Goal: Task Accomplishment & Management: Manage account settings

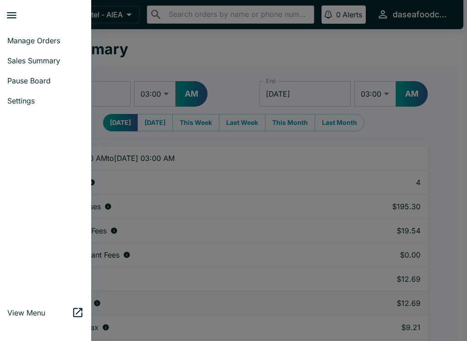
select select "03:00"
click at [39, 38] on span "Manage Orders" at bounding box center [45, 40] width 77 height 9
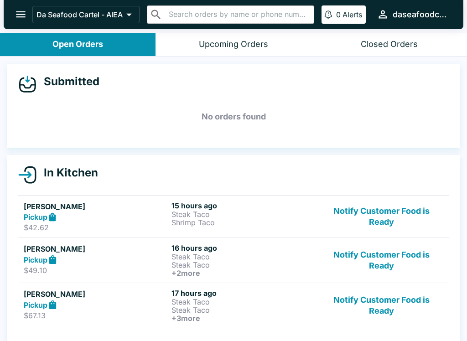
click at [392, 217] on button "Notify Customer Food is Ready" at bounding box center [380, 216] width 123 height 31
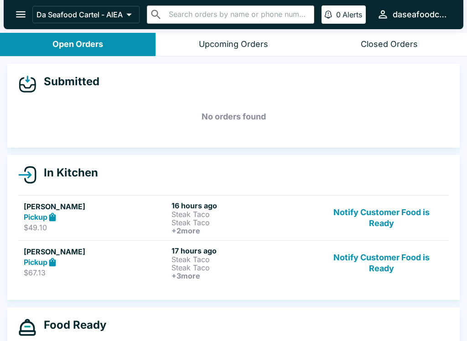
click at [398, 221] on button "Notify Customer Food is Ready" at bounding box center [380, 218] width 123 height 34
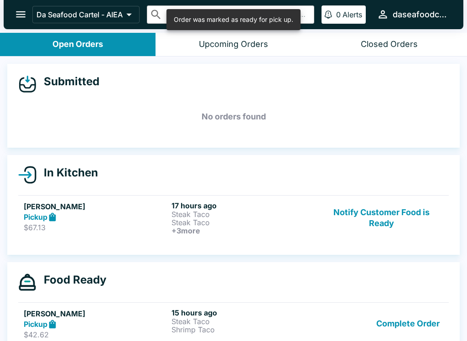
click at [387, 218] on button "Notify Customer Food is Ready" at bounding box center [380, 218] width 123 height 34
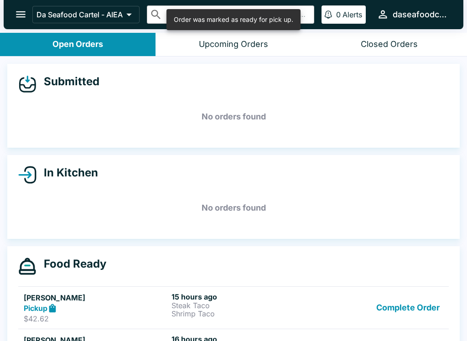
click at [420, 306] on button "Complete Order" at bounding box center [407, 307] width 71 height 31
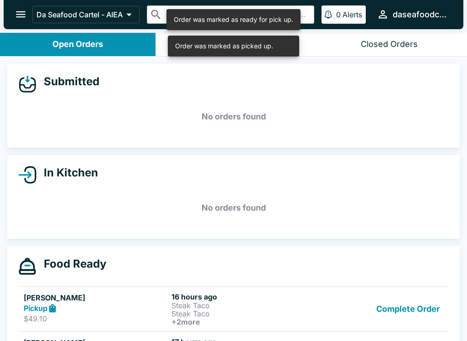
click at [418, 310] on button "Complete Order" at bounding box center [407, 309] width 71 height 34
click at [423, 314] on button "Complete Order" at bounding box center [407, 309] width 71 height 34
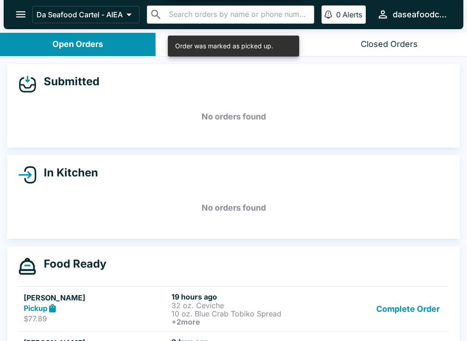
click at [423, 308] on button "Complete Order" at bounding box center [407, 309] width 71 height 34
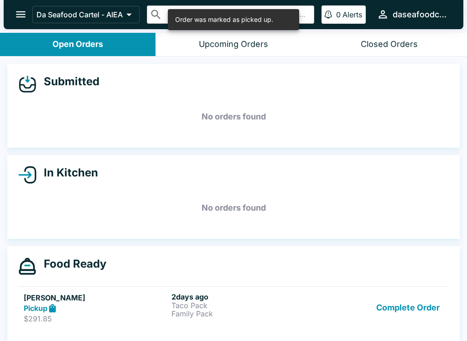
click at [426, 308] on button "Complete Order" at bounding box center [407, 307] width 71 height 31
